Goal: Information Seeking & Learning: Learn about a topic

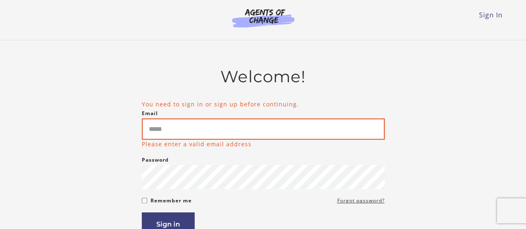
click at [237, 132] on input "Email" at bounding box center [263, 128] width 243 height 21
type input "**********"
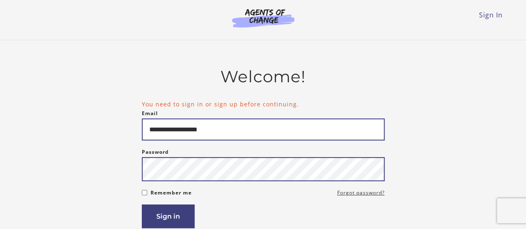
click at [142, 205] on button "Sign in" at bounding box center [168, 217] width 53 height 24
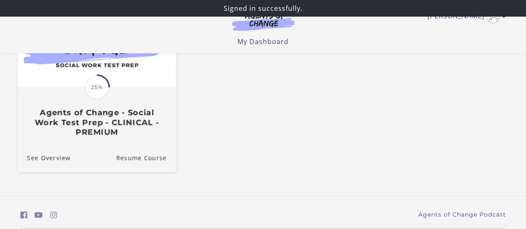
scroll to position [42, 0]
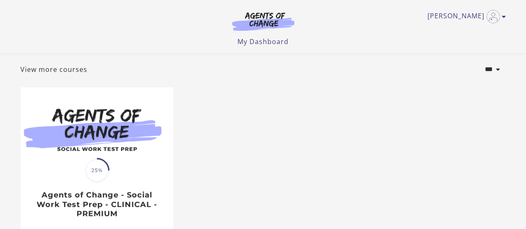
click at [268, 141] on ul "Translation missing: en.liquid.partials.dashboard_course_card.progress_descript…" at bounding box center [263, 176] width 499 height 178
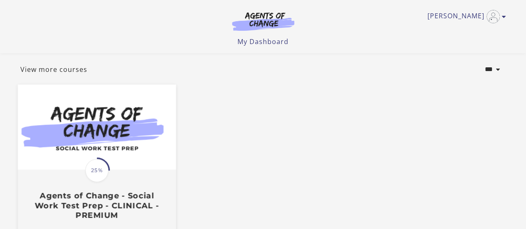
click at [100, 172] on span "25%" at bounding box center [96, 170] width 23 height 23
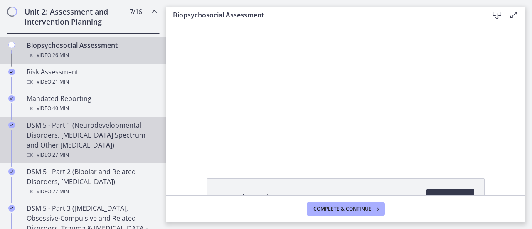
scroll to position [249, 0]
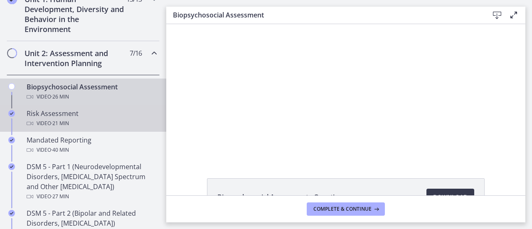
click at [63, 115] on div "Risk Assessment Video · 21 min" at bounding box center [92, 118] width 130 height 20
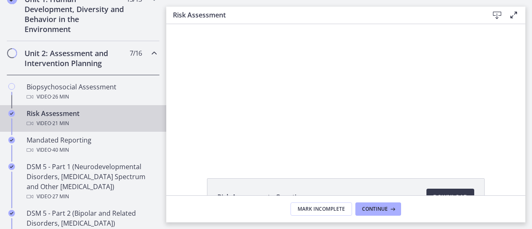
click at [318, 169] on div "Risk Assessment - Questions Download Opens in a new window" at bounding box center [345, 109] width 359 height 171
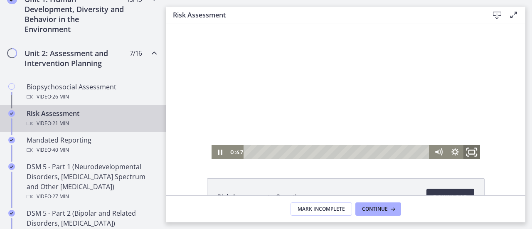
click at [469, 151] on icon "Fullscreen" at bounding box center [472, 152] width 20 height 17
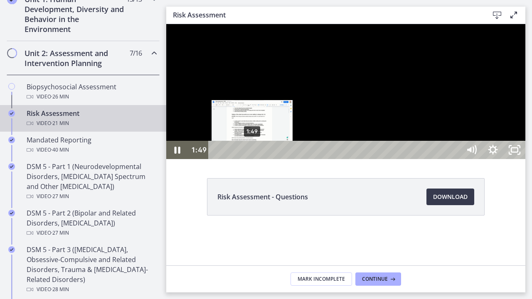
drag, startPoint x: 289, startPoint y: 314, endPoint x: 253, endPoint y: 312, distance: 35.8
click at [253, 153] on div "Playbar" at bounding box center [252, 150] width 6 height 6
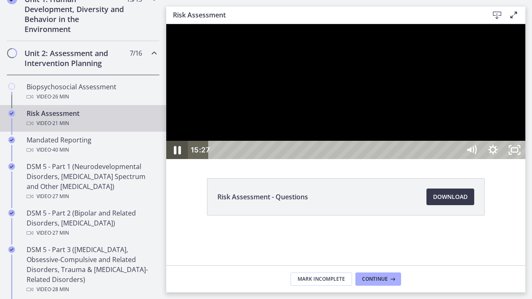
click at [177, 161] on icon "Pause" at bounding box center [177, 150] width 26 height 22
click at [174, 161] on icon "Play Video" at bounding box center [178, 150] width 26 height 22
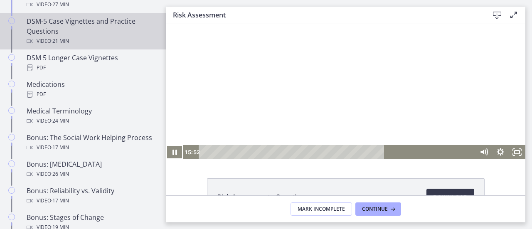
scroll to position [624, 0]
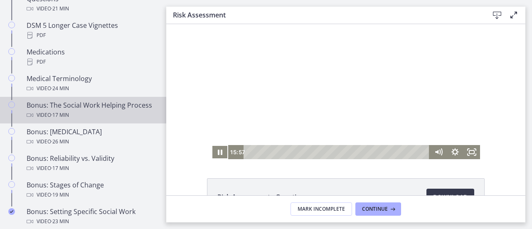
click at [102, 117] on div "Bonus: The Social Work Helping Process Video · 17 min" at bounding box center [92, 110] width 130 height 20
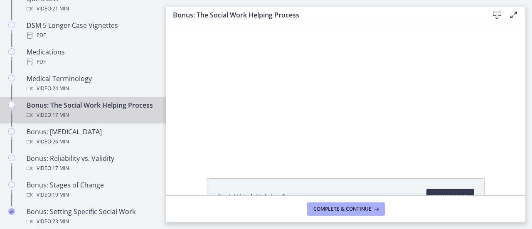
click at [182, 163] on div "Social Work Helping Process Download Opens in a new window" at bounding box center [345, 109] width 359 height 171
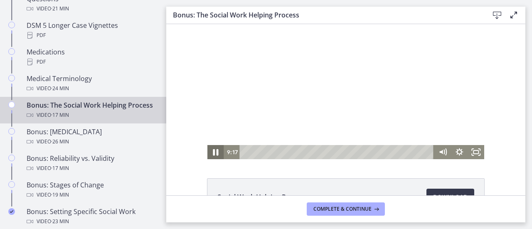
click at [213, 152] on icon "Pause" at bounding box center [215, 152] width 5 height 7
click at [209, 148] on icon "Play Video" at bounding box center [216, 152] width 17 height 14
click at [470, 151] on icon "Fullscreen" at bounding box center [476, 152] width 17 height 14
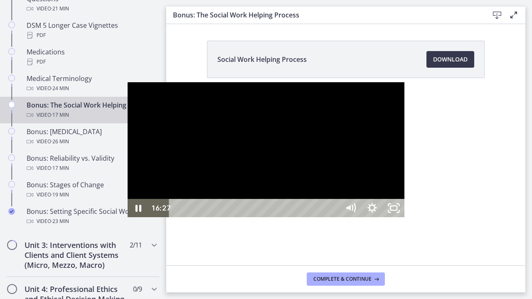
click at [205, 138] on div at bounding box center [266, 149] width 277 height 135
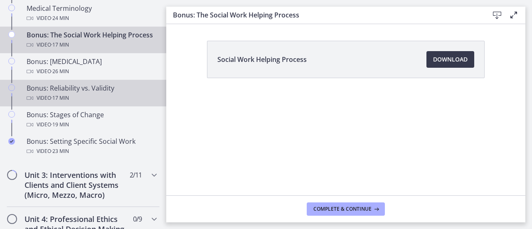
scroll to position [707, 0]
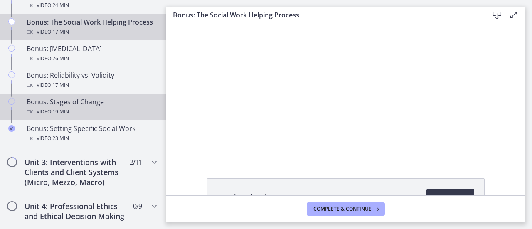
click at [86, 112] on div "Bonus: Stages of Change Video · 19 min" at bounding box center [92, 107] width 130 height 20
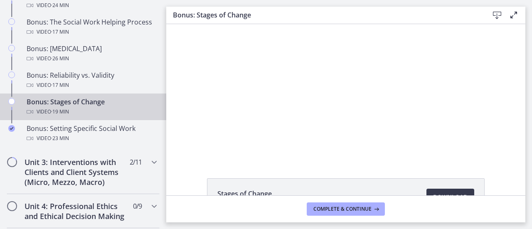
click at [184, 180] on div "Stages of Change 3.42 MB Download Opens in a new window" at bounding box center [345, 216] width 359 height 77
click at [40, 183] on h2 "Unit 3: Interventions with Clients and Client Systems (Micro, Mezzo, Macro)" at bounding box center [75, 172] width 101 height 30
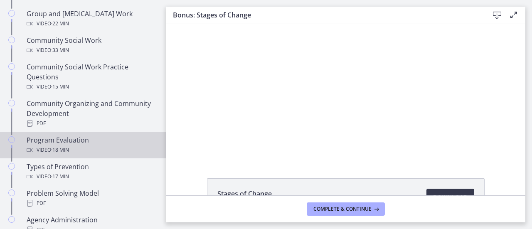
scroll to position [458, 0]
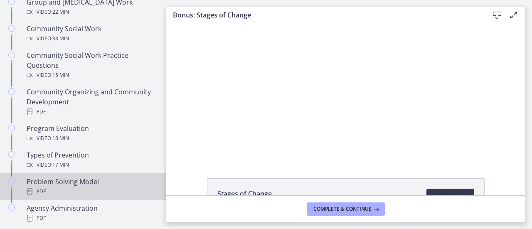
click at [74, 179] on div "Problem Solving Model PDF" at bounding box center [92, 187] width 130 height 20
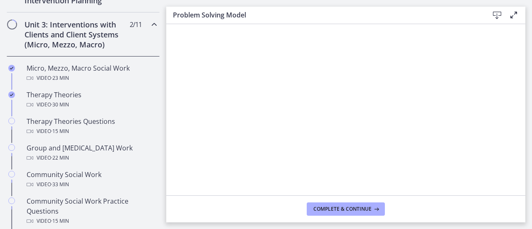
scroll to position [292, 0]
